Goal: Task Accomplishment & Management: Use online tool/utility

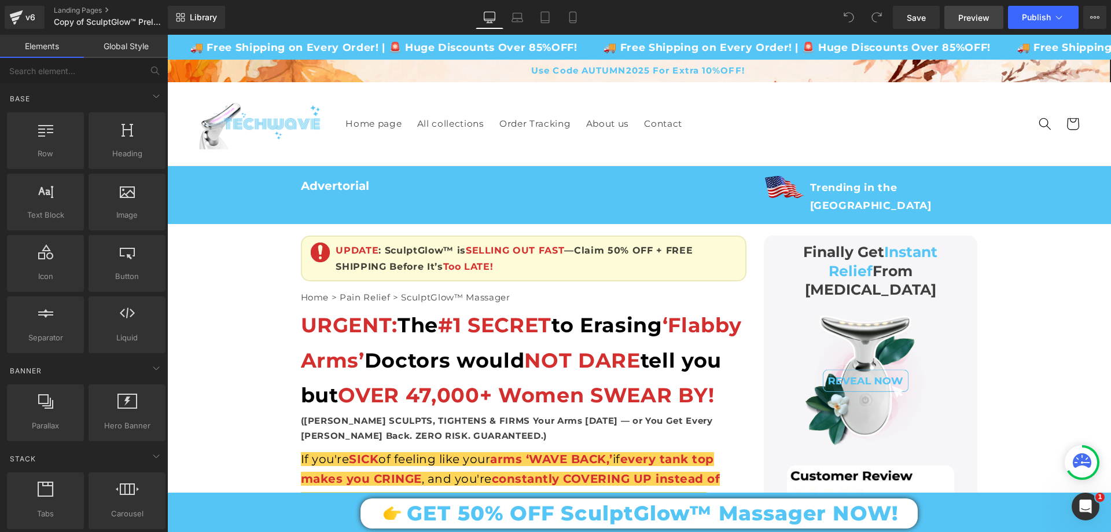
click at [973, 14] on span "Preview" at bounding box center [973, 18] width 31 height 12
